Goal: Information Seeking & Learning: Check status

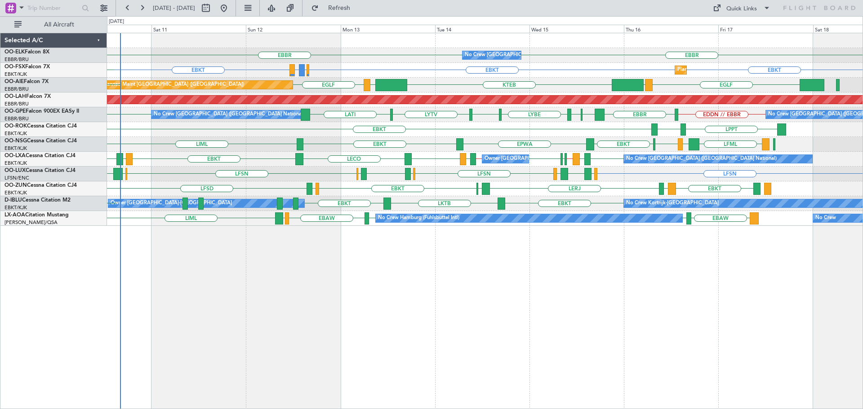
click at [531, 194] on div "LFSD EBKT [PERSON_NAME] LERJ EBOS EBKT EGGW [GEOGRAPHIC_DATA] EBKT LIMP EBKT" at bounding box center [484, 189] width 755 height 15
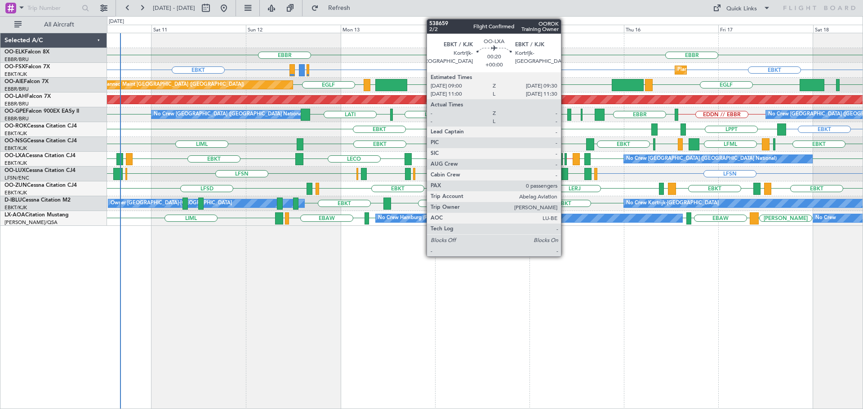
click at [565, 157] on div at bounding box center [565, 159] width 2 height 12
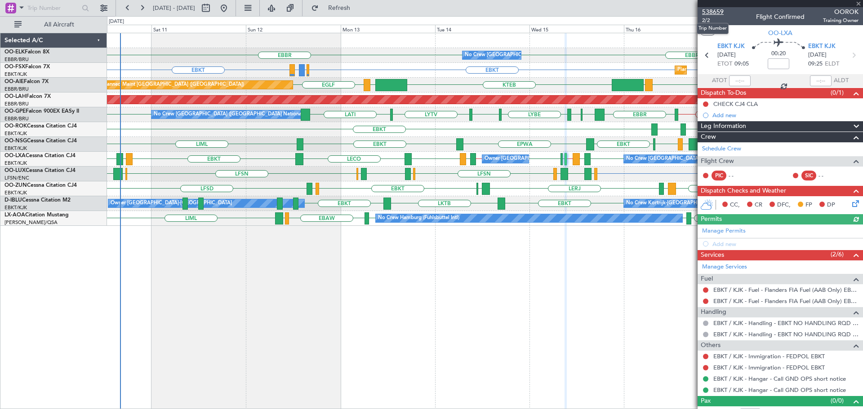
click at [713, 9] on span "538659" at bounding box center [713, 11] width 22 height 9
click at [857, 4] on span at bounding box center [858, 4] width 9 height 8
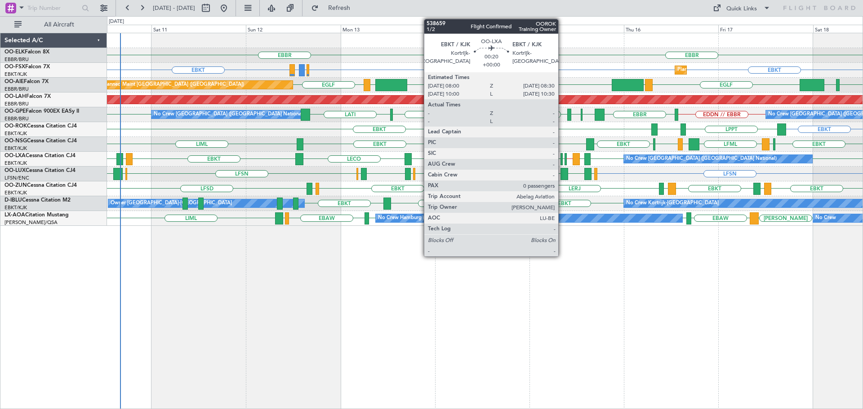
click at [562, 158] on div at bounding box center [561, 159] width 2 height 12
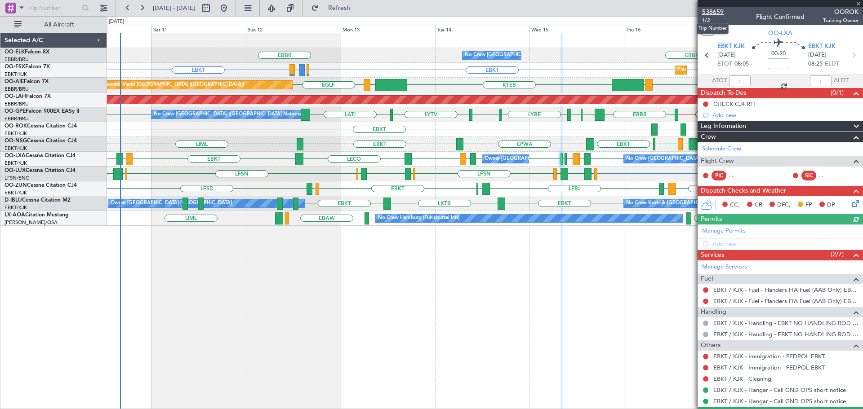
click at [714, 12] on span "538659" at bounding box center [713, 11] width 22 height 9
click at [858, 3] on span at bounding box center [858, 4] width 9 height 8
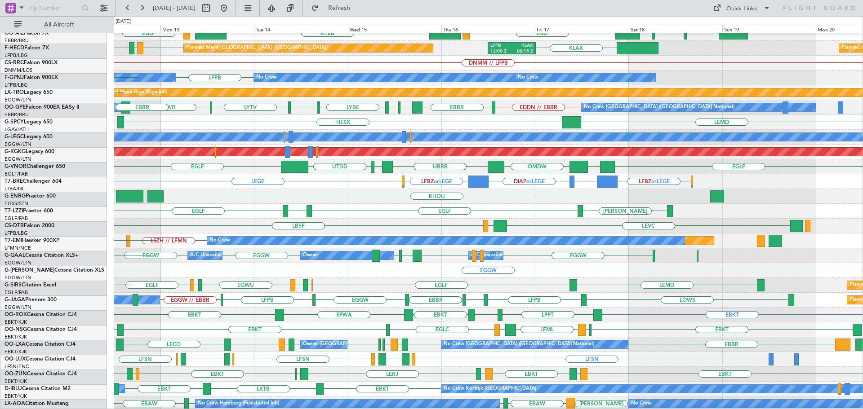
scroll to position [98, 0]
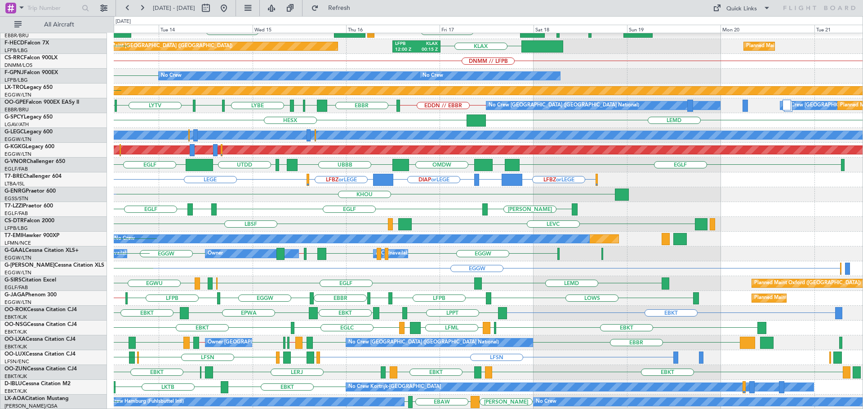
click at [289, 207] on div "EDDS EGLF LSGG EGLF" at bounding box center [488, 209] width 748 height 15
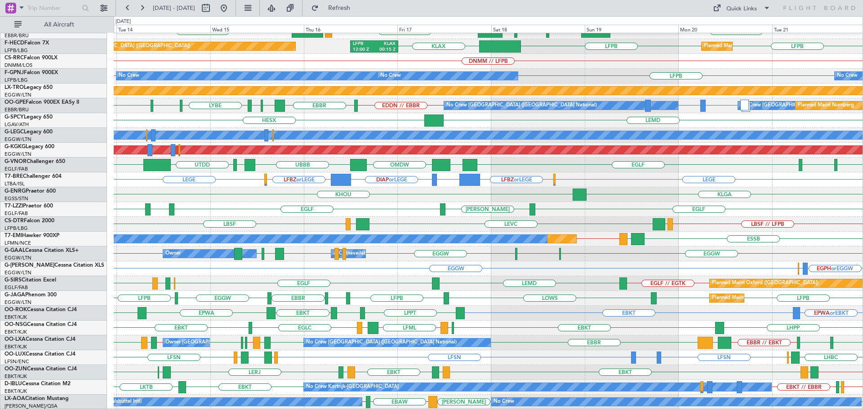
click at [202, 213] on div "EGLF EDDS EGLF LSGG EGLF" at bounding box center [488, 209] width 748 height 15
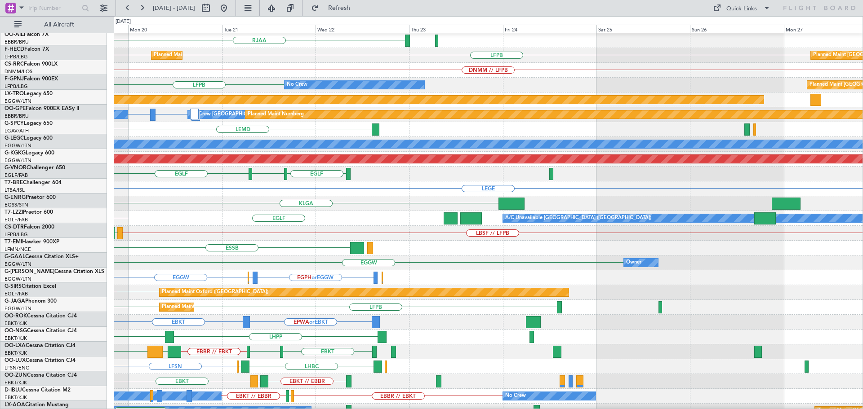
click at [381, 220] on div "EGLF A/C Unavailable London (Luton) EDDS" at bounding box center [488, 218] width 748 height 15
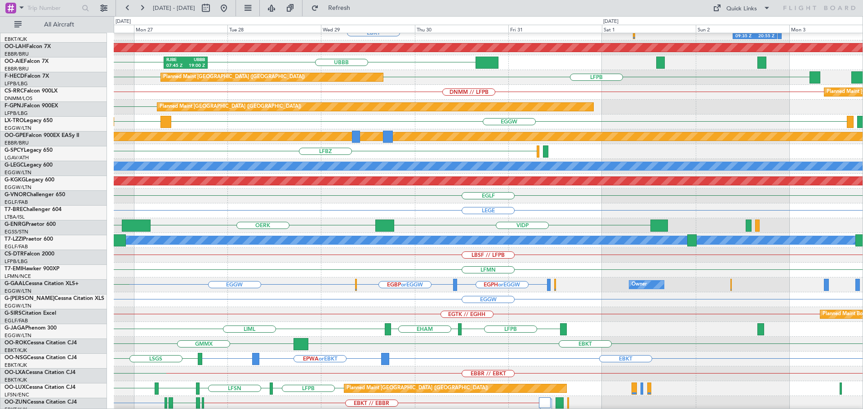
scroll to position [67, 0]
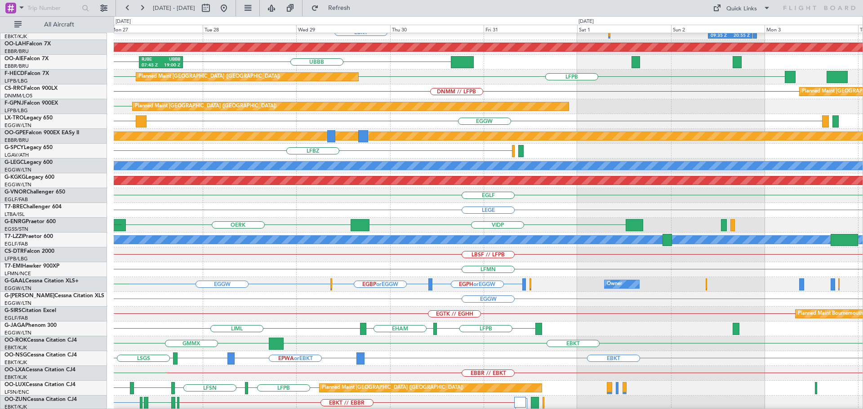
click at [314, 251] on div "LBSF // LFPB" at bounding box center [488, 255] width 748 height 15
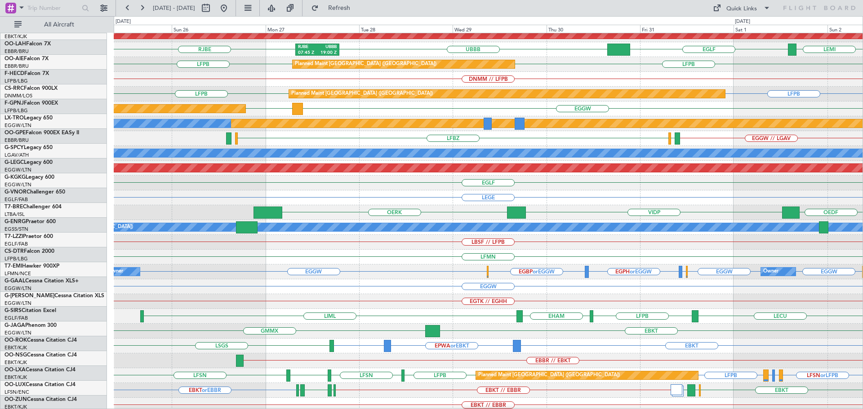
scroll to position [80, 0]
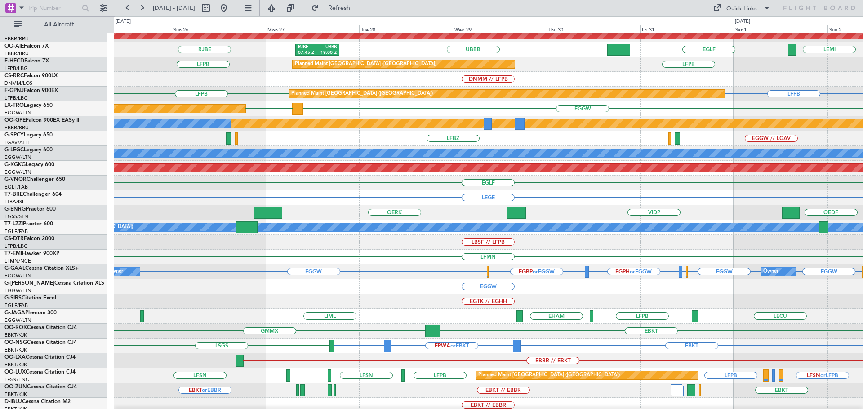
click at [438, 219] on div "OERK VIDP OEDF OMAD OMDW" at bounding box center [488, 212] width 748 height 15
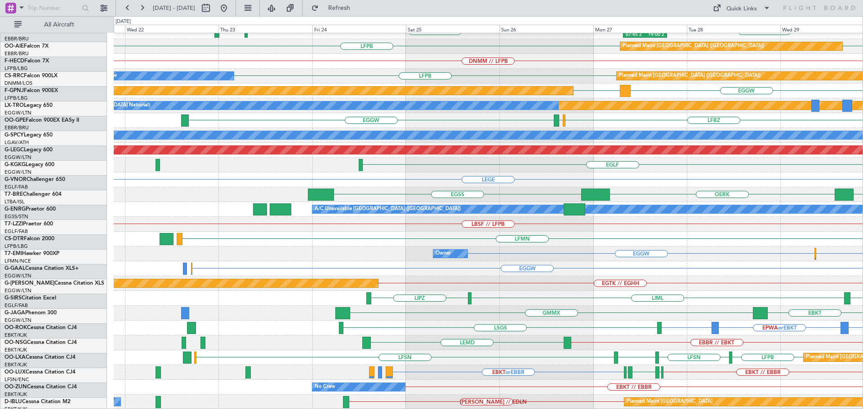
scroll to position [98, 0]
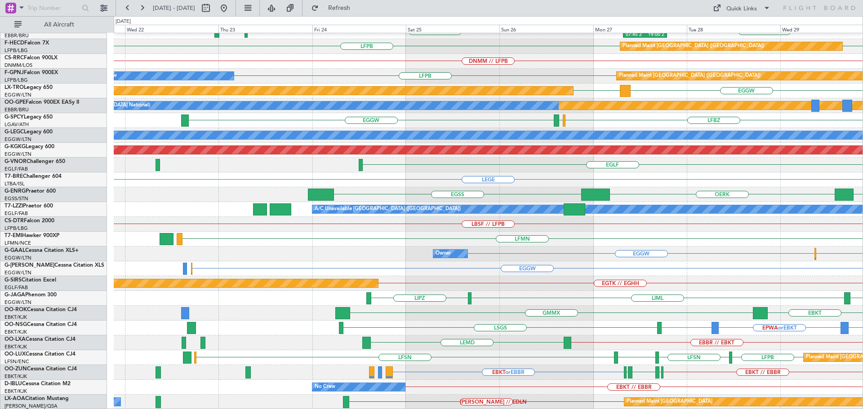
click at [584, 159] on div "EGLF" at bounding box center [488, 165] width 748 height 15
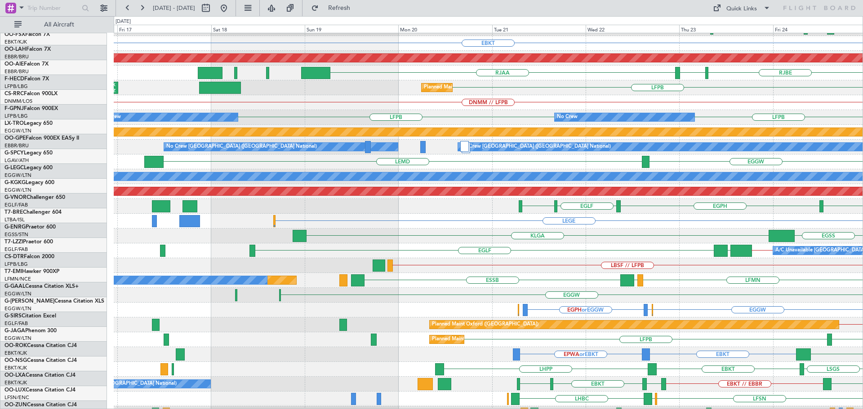
click at [728, 199] on div "EGLF EGNS EGLF EGPH" at bounding box center [488, 206] width 748 height 15
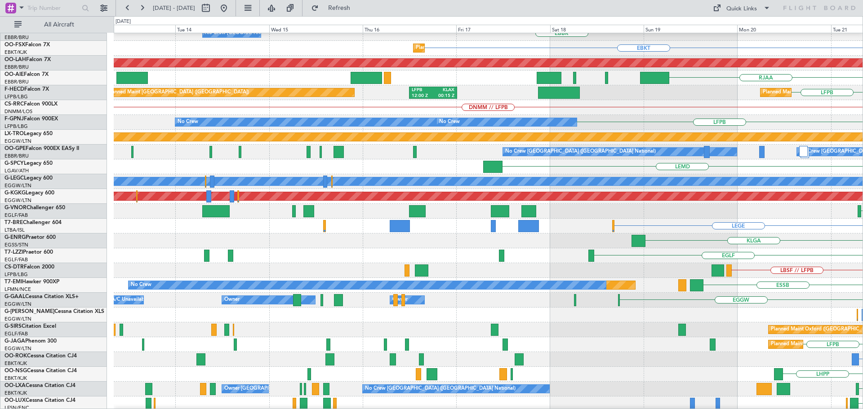
click at [739, 209] on div "EGNS EGLF EGPH" at bounding box center [488, 211] width 748 height 15
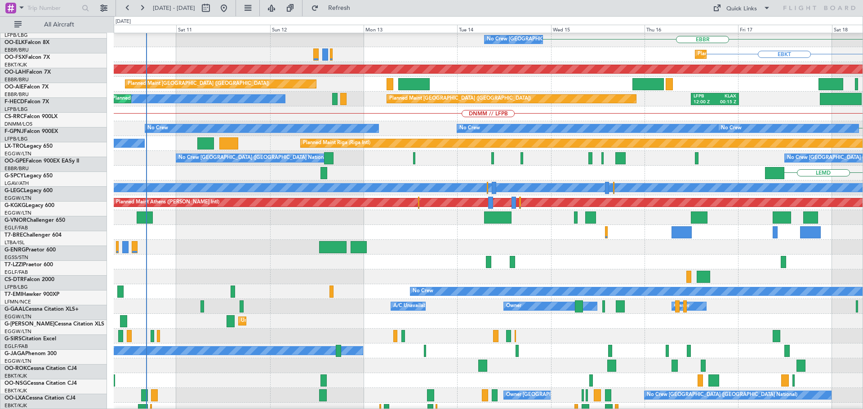
scroll to position [59, 0]
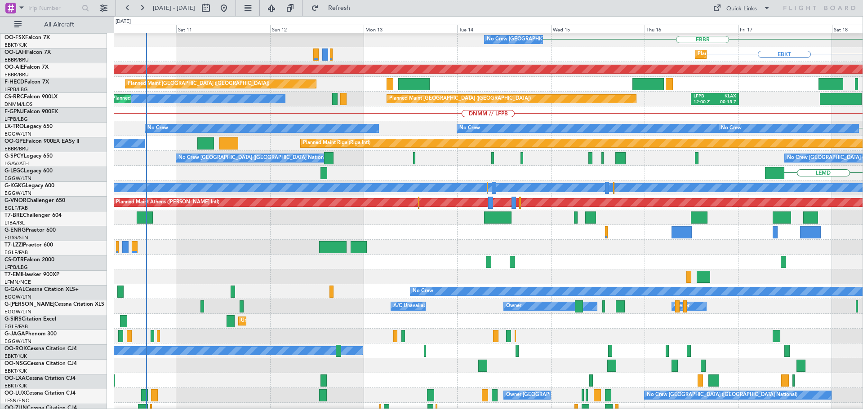
click at [724, 199] on div "Planned Maint Athens (Eleftherios Venizelos Intl)" at bounding box center [862, 203] width 1497 height 8
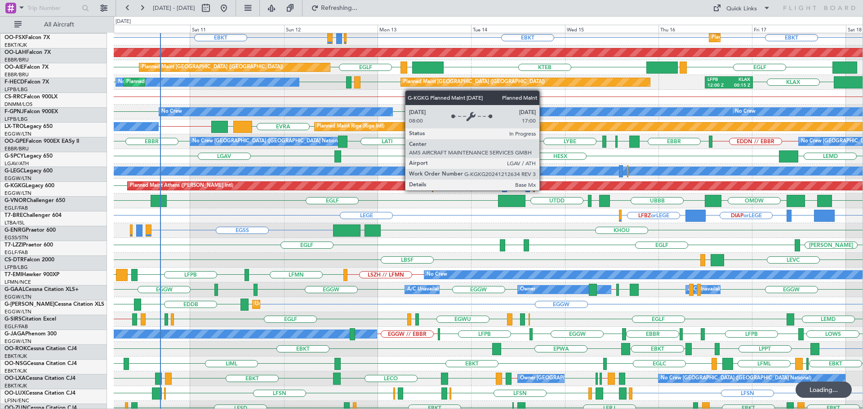
scroll to position [62, 0]
